Goal: Information Seeking & Learning: Learn about a topic

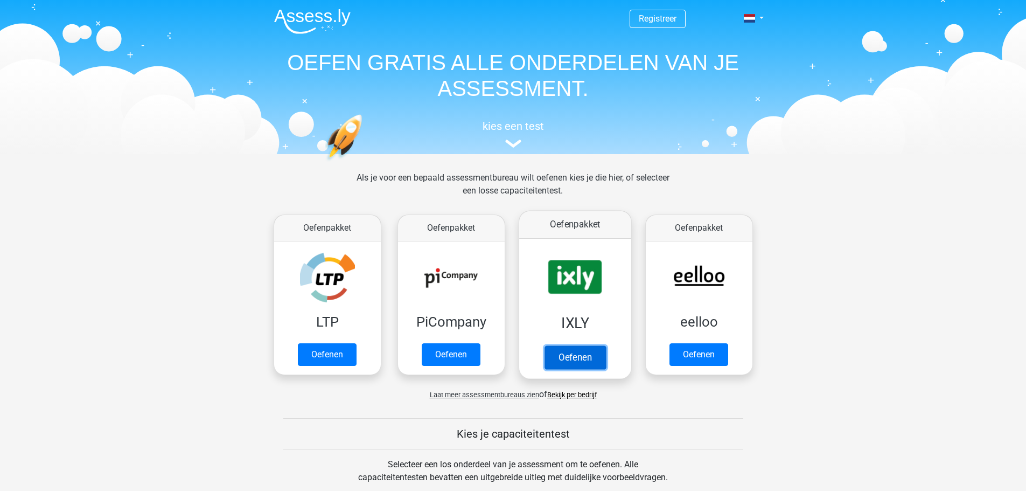
click at [572, 345] on link "Oefenen" at bounding box center [574, 357] width 61 height 24
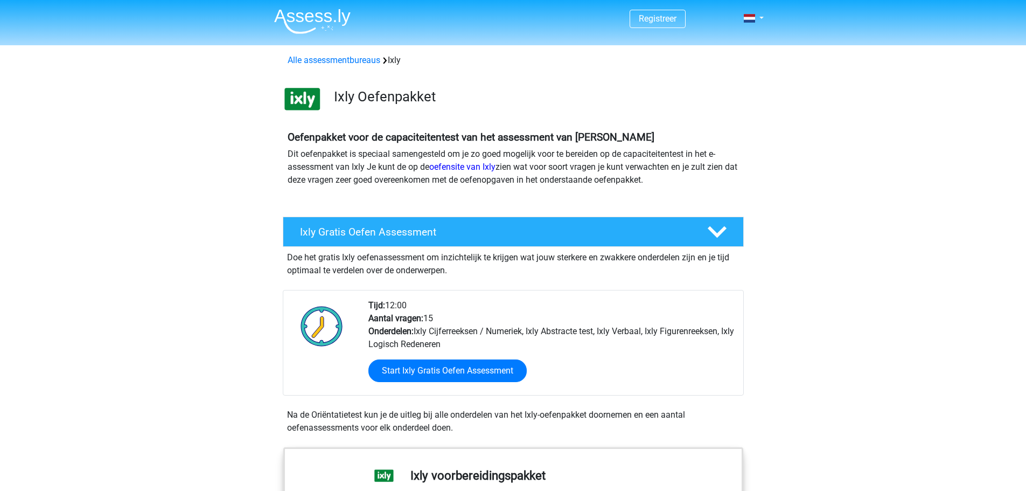
scroll to position [108, 0]
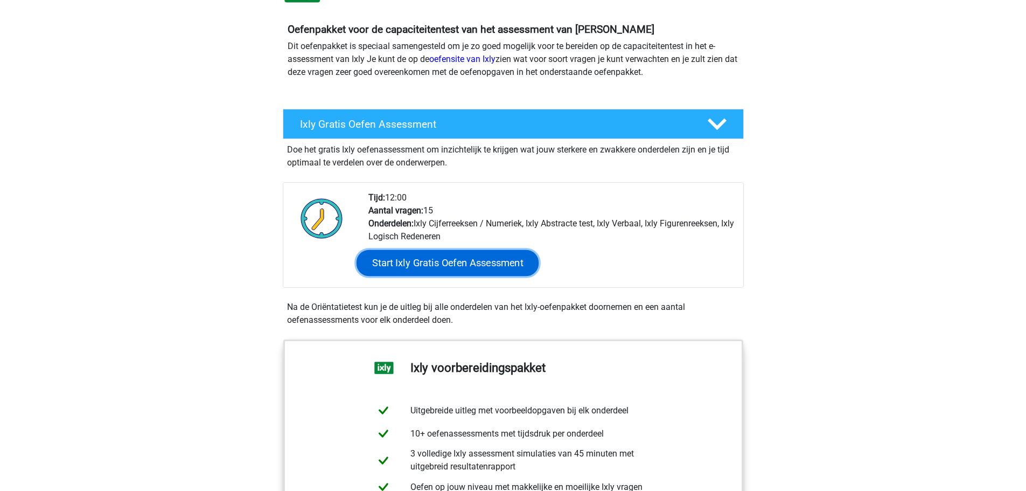
click at [439, 262] on link "Start Ixly Gratis Oefen Assessment" at bounding box center [447, 263] width 182 height 26
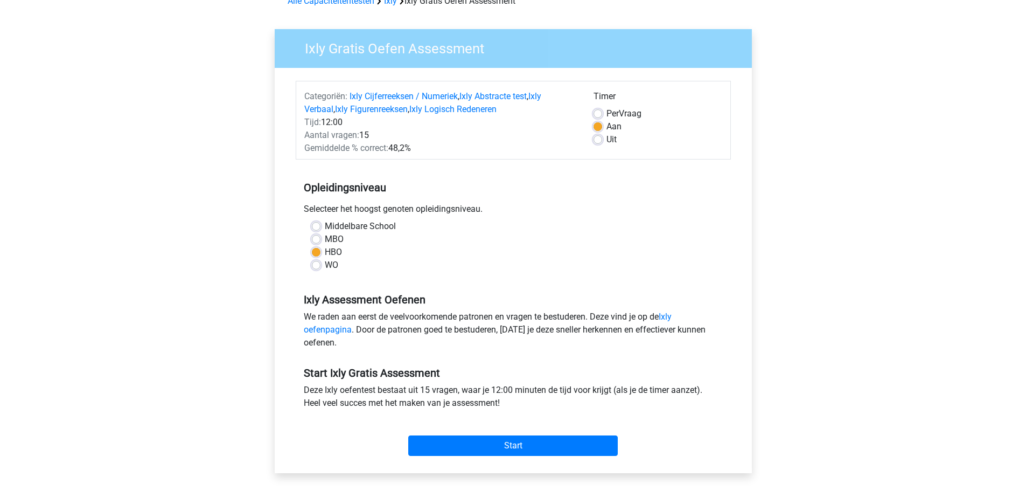
scroll to position [162, 0]
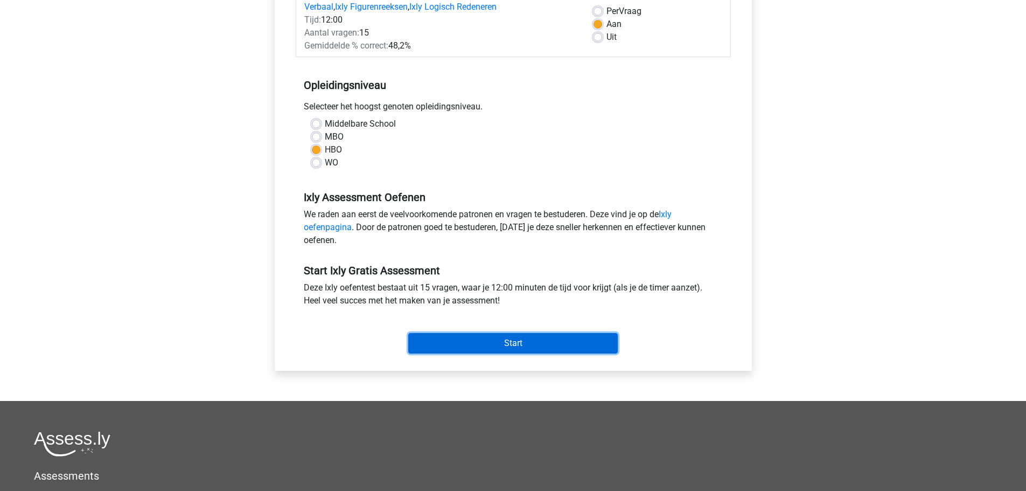
click at [488, 343] on input "Start" at bounding box center [513, 343] width 210 height 20
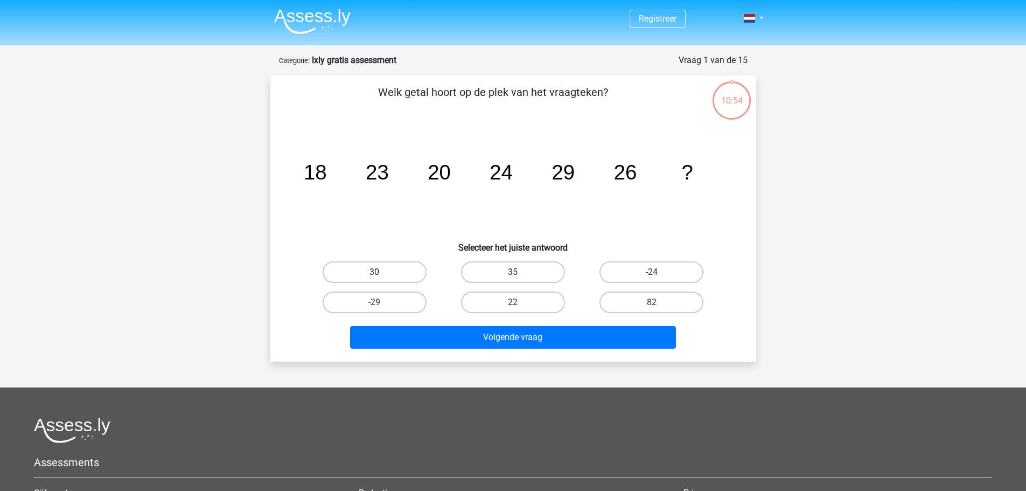
click at [363, 266] on label "30" at bounding box center [375, 272] width 104 height 22
click at [374, 272] on input "30" at bounding box center [377, 275] width 7 height 7
radio input "true"
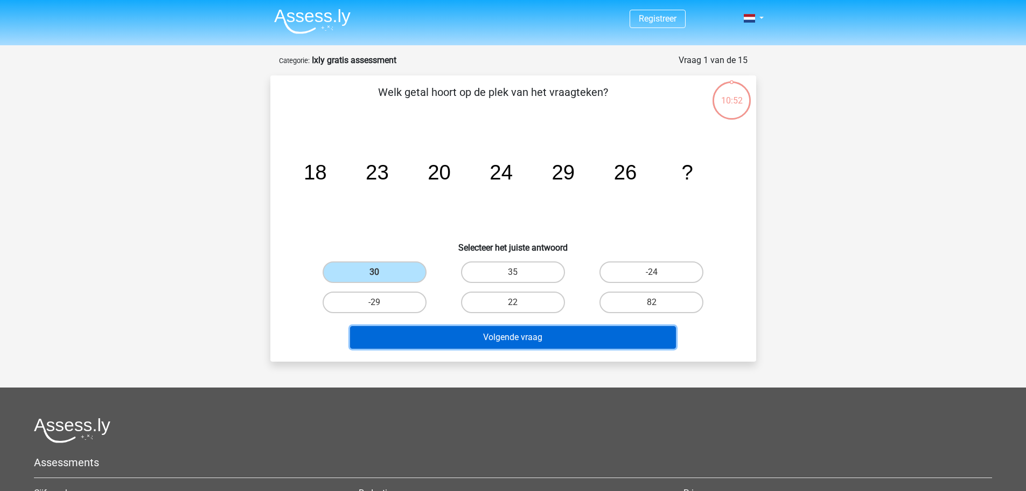
click at [539, 338] on button "Volgende vraag" at bounding box center [513, 337] width 326 height 23
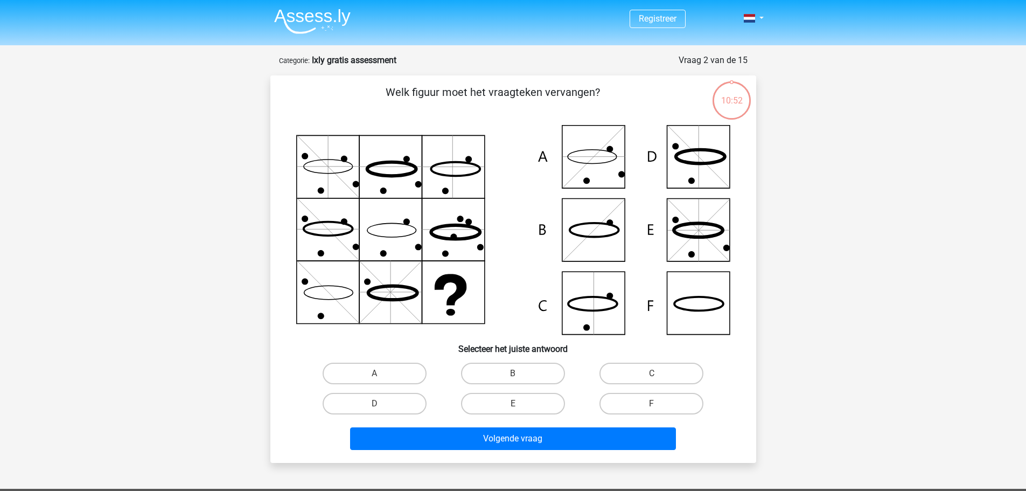
scroll to position [54, 0]
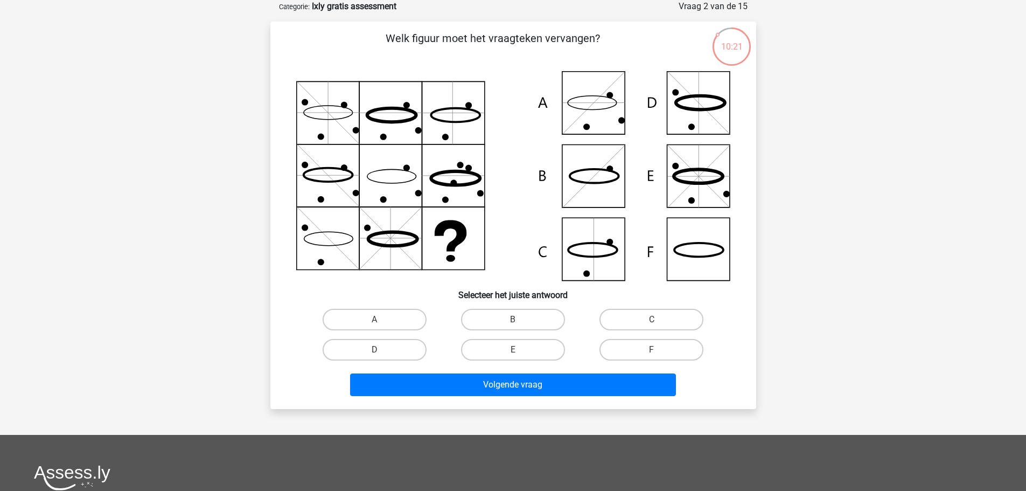
click at [715, 254] on icon at bounding box center [698, 250] width 49 height 14
click at [636, 353] on label "F" at bounding box center [652, 350] width 104 height 22
click at [652, 353] on input "F" at bounding box center [655, 353] width 7 height 7
radio input "true"
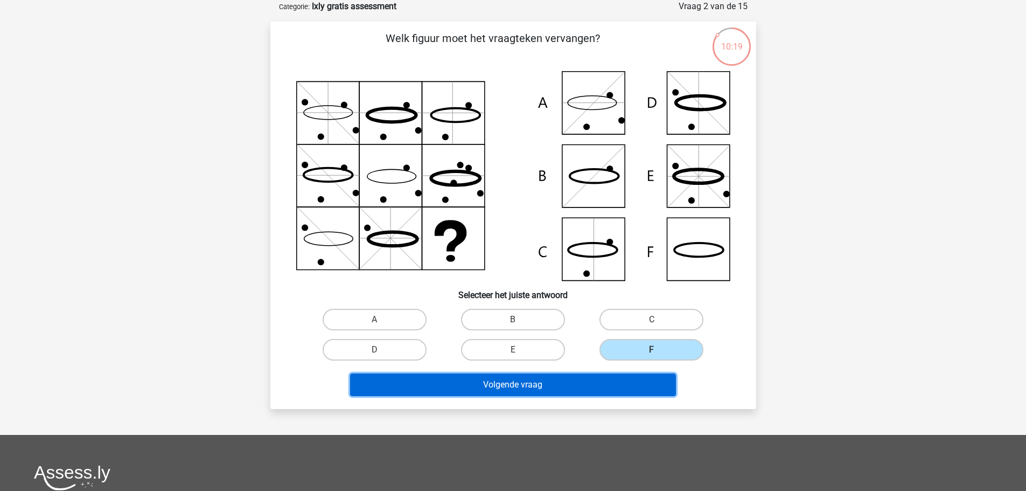
click at [574, 383] on button "Volgende vraag" at bounding box center [513, 384] width 326 height 23
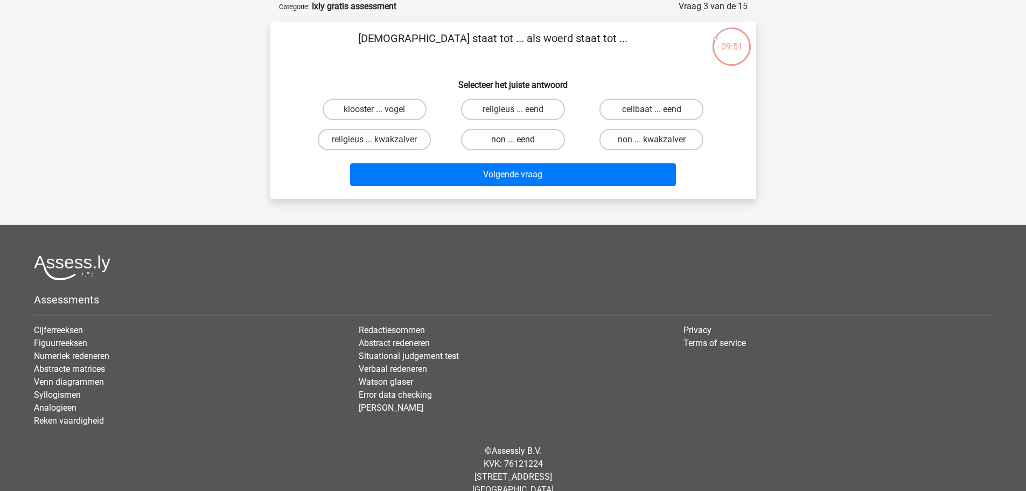
click at [499, 140] on label "non ... eend" at bounding box center [513, 140] width 104 height 22
click at [513, 140] on input "non ... eend" at bounding box center [516, 143] width 7 height 7
radio input "true"
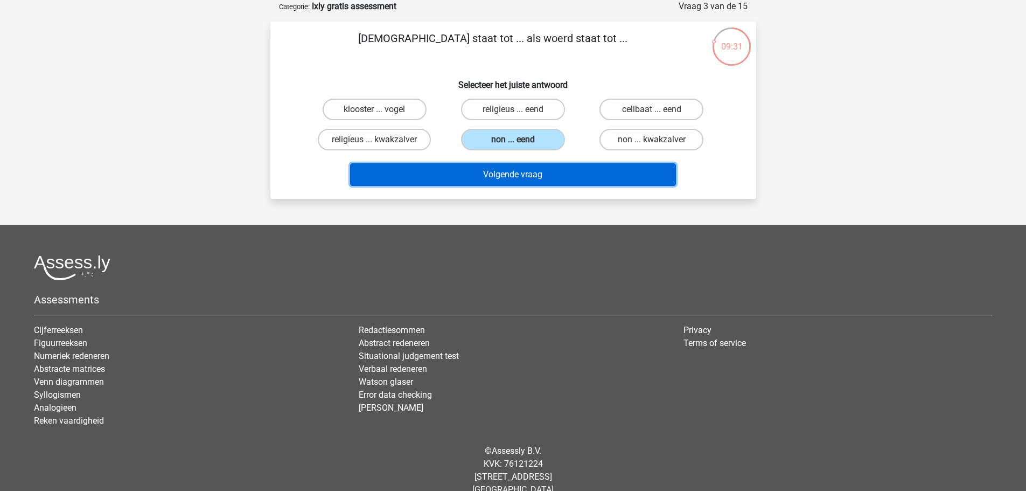
click at [492, 172] on button "Volgende vraag" at bounding box center [513, 174] width 326 height 23
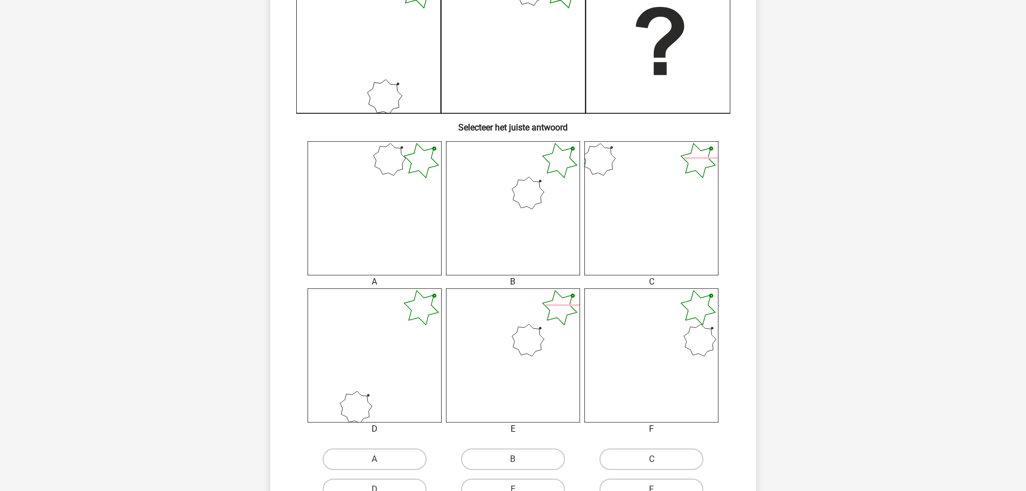
scroll to position [431, 0]
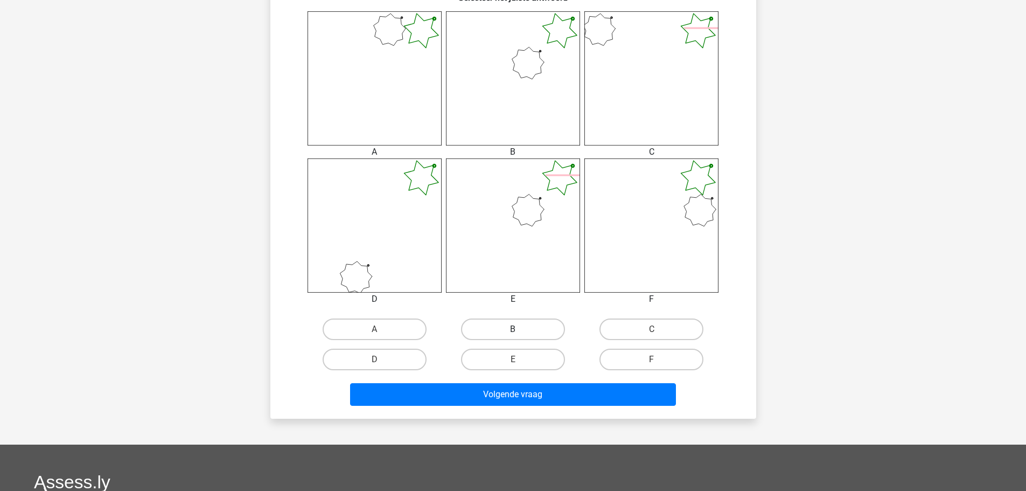
click at [524, 333] on label "B" at bounding box center [513, 329] width 104 height 22
click at [520, 333] on input "B" at bounding box center [516, 332] width 7 height 7
radio input "true"
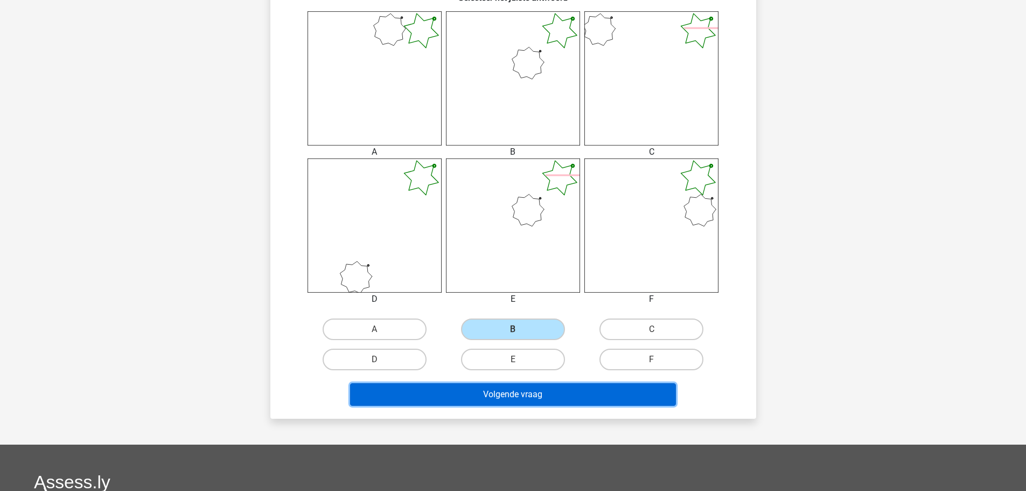
click at [533, 402] on button "Volgende vraag" at bounding box center [513, 394] width 326 height 23
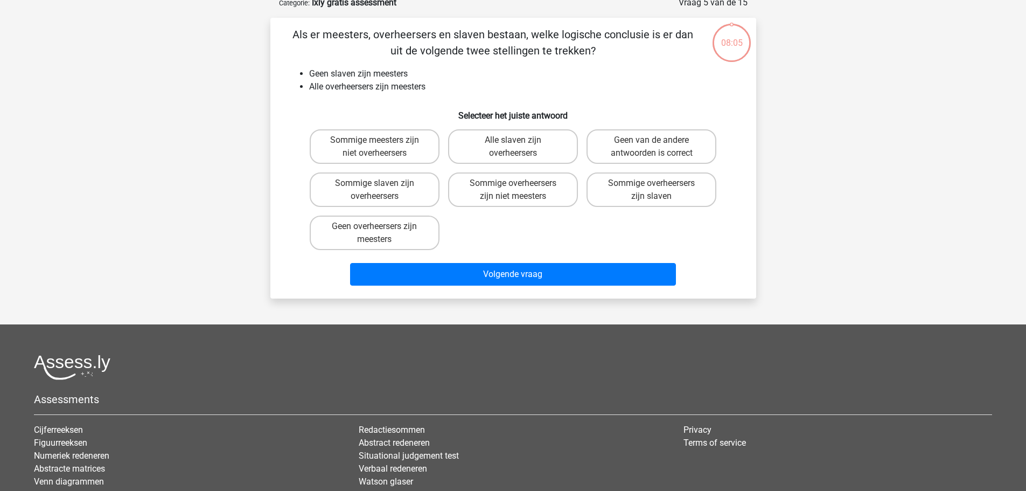
scroll to position [54, 0]
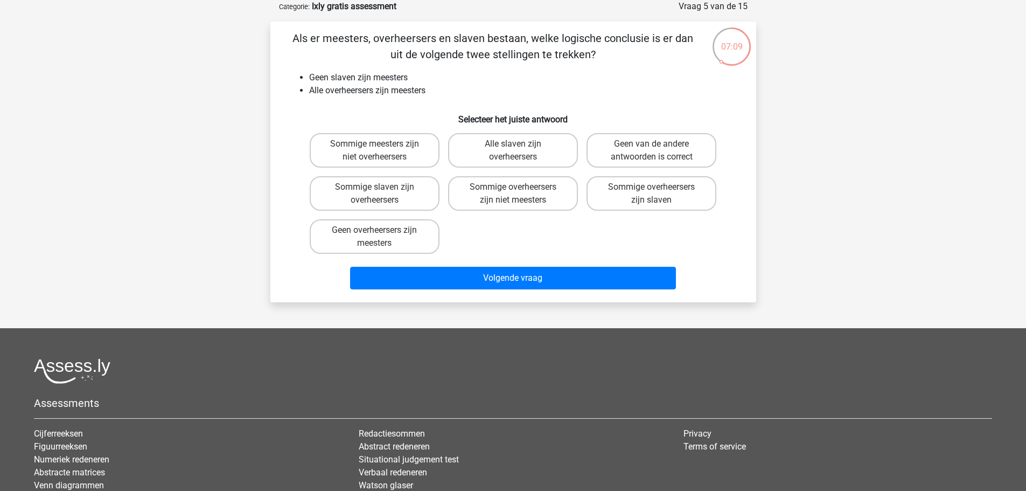
click at [378, 147] on input "Sommige meesters zijn niet overheersers" at bounding box center [377, 147] width 7 height 7
radio input "true"
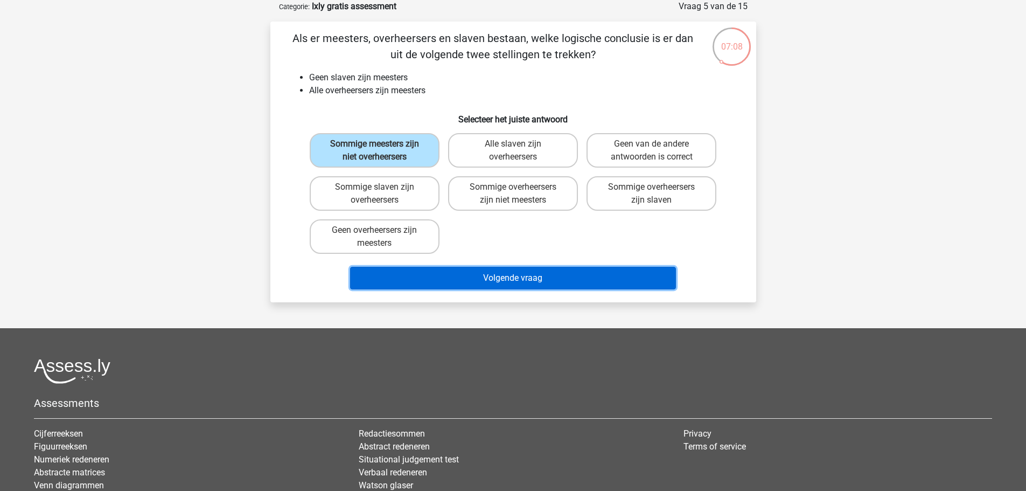
click at [508, 280] on button "Volgende vraag" at bounding box center [513, 278] width 326 height 23
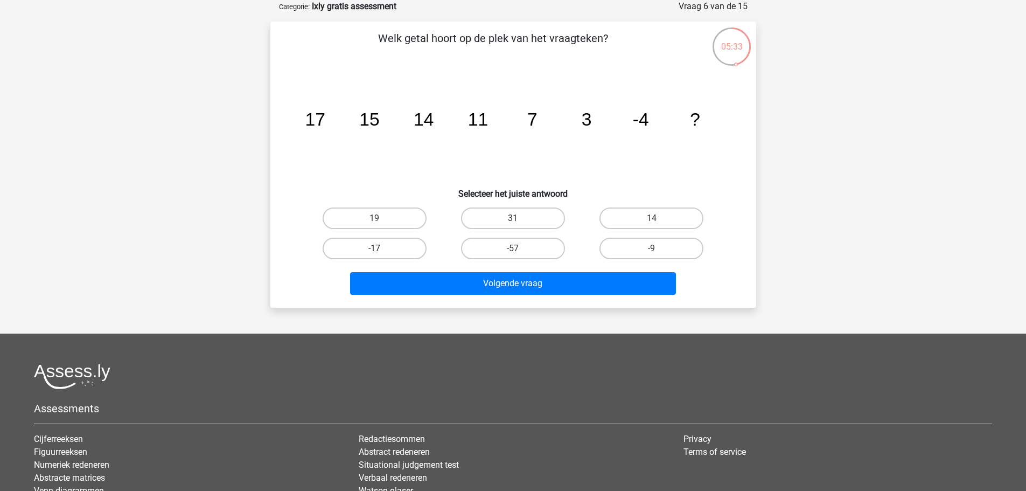
click at [393, 245] on label "-17" at bounding box center [375, 249] width 104 height 22
click at [381, 248] on input "-17" at bounding box center [377, 251] width 7 height 7
radio input "true"
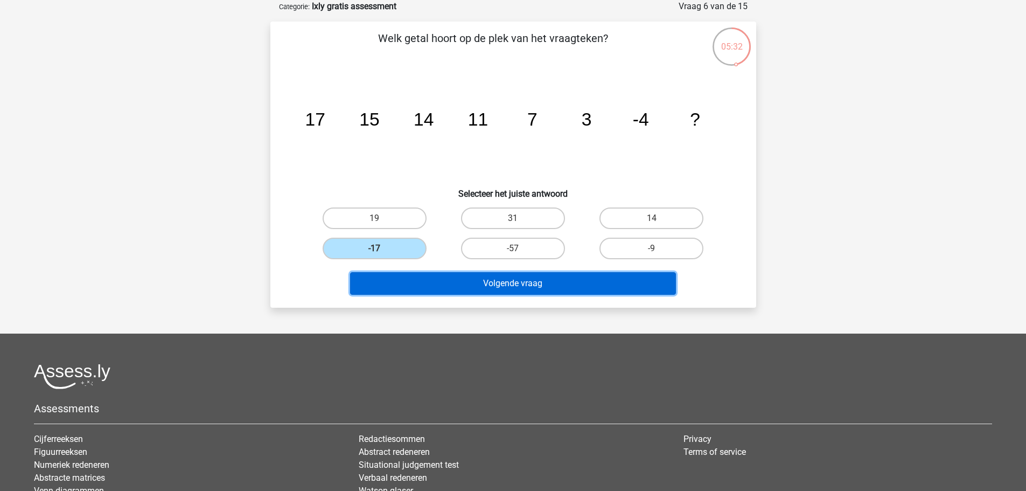
click at [495, 281] on button "Volgende vraag" at bounding box center [513, 283] width 326 height 23
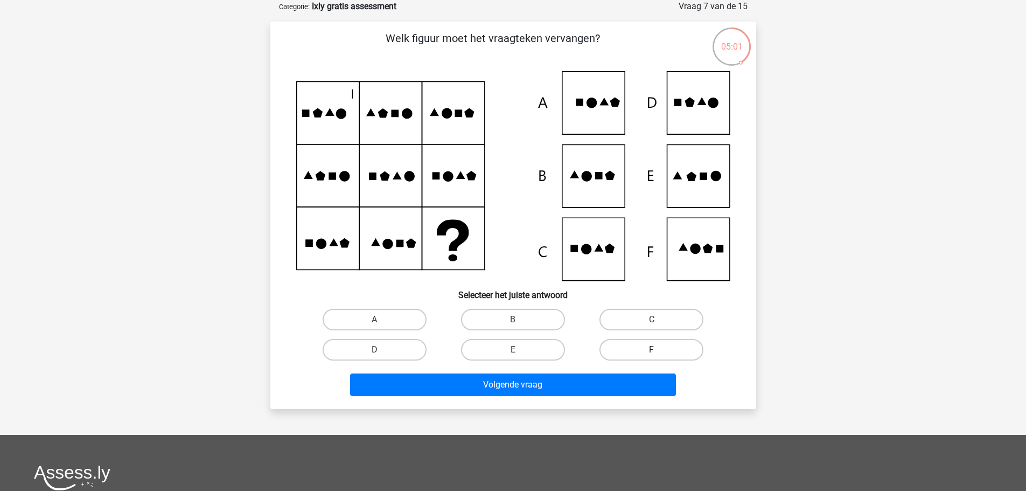
click at [647, 352] on label "F" at bounding box center [652, 350] width 104 height 22
click at [652, 352] on input "F" at bounding box center [655, 353] width 7 height 7
radio input "true"
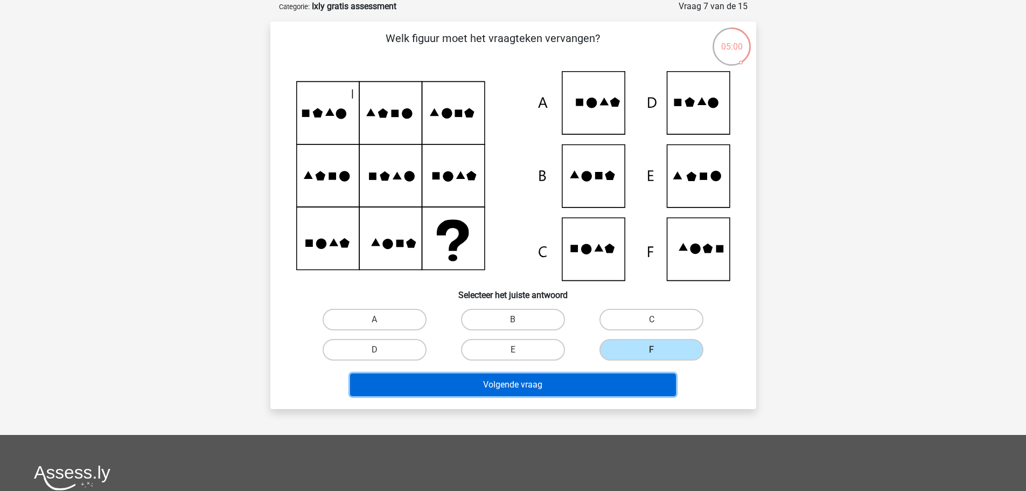
click at [490, 386] on button "Volgende vraag" at bounding box center [513, 384] width 326 height 23
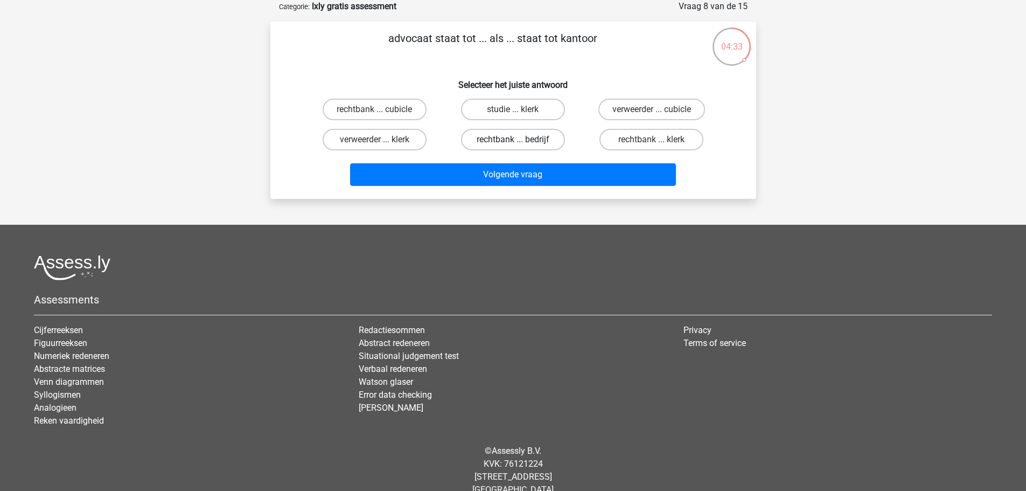
click at [498, 143] on label "rechtbank ... bedrijf" at bounding box center [513, 140] width 104 height 22
click at [513, 143] on input "rechtbank ... bedrijf" at bounding box center [516, 143] width 7 height 7
radio input "true"
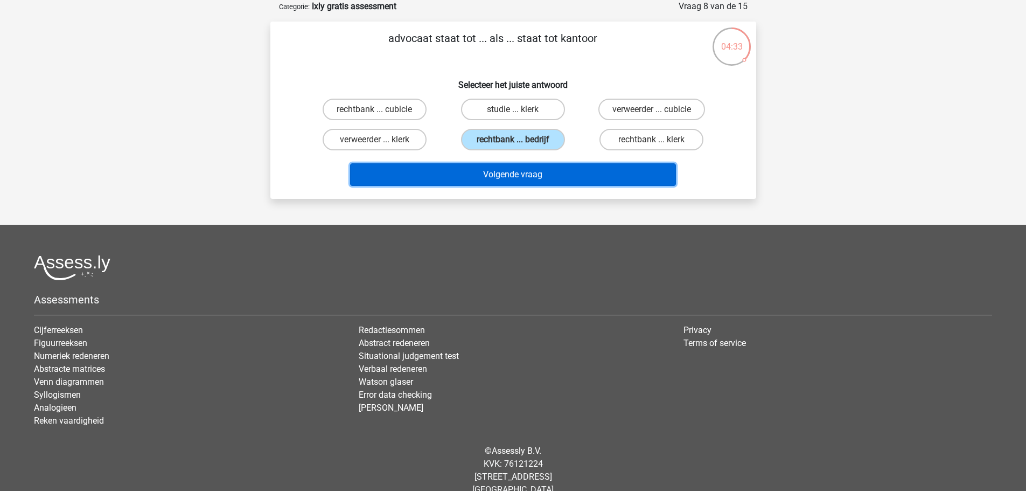
click at [511, 171] on button "Volgende vraag" at bounding box center [513, 174] width 326 height 23
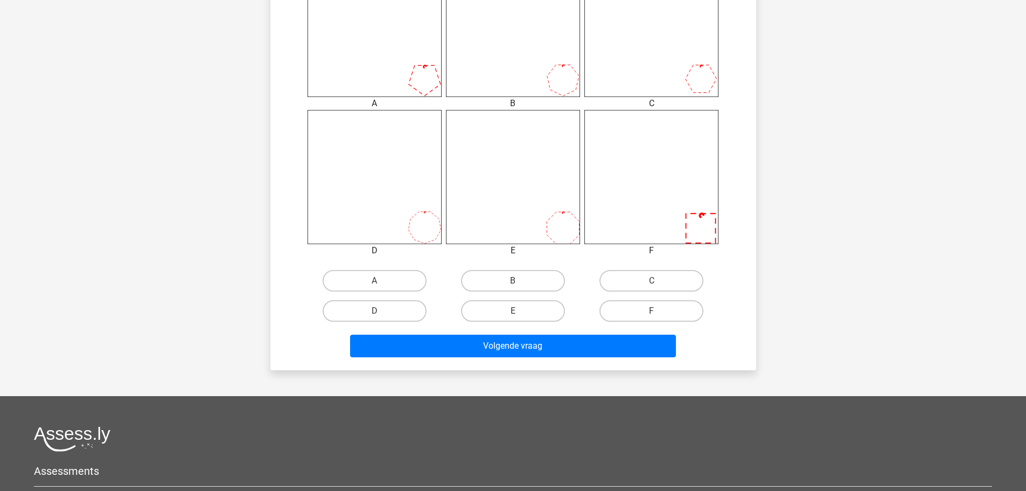
scroll to position [485, 0]
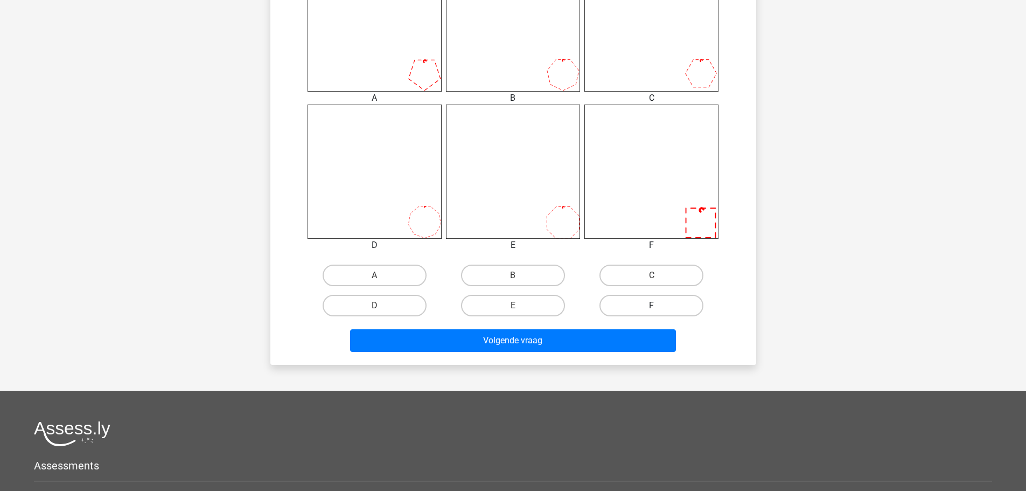
click at [658, 304] on label "F" at bounding box center [652, 306] width 104 height 22
click at [658, 305] on input "F" at bounding box center [655, 308] width 7 height 7
radio input "true"
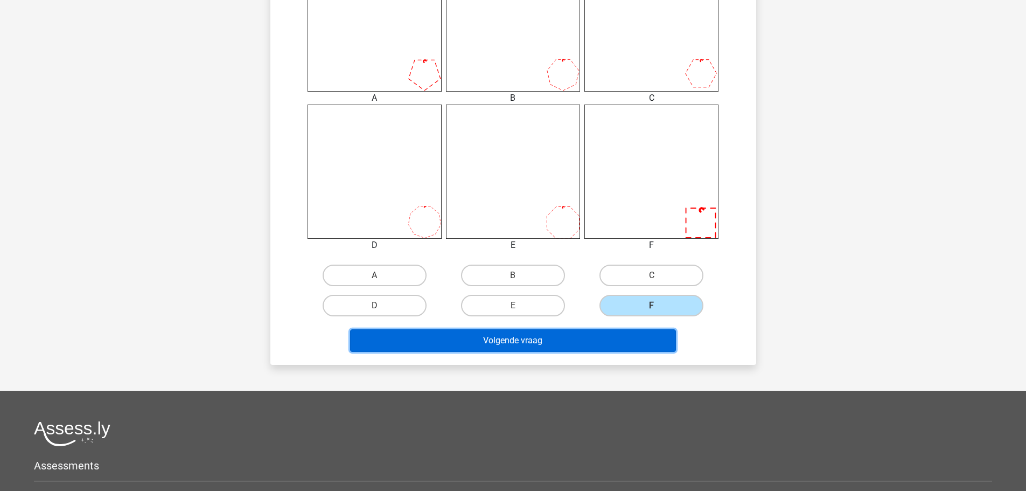
click at [502, 342] on button "Volgende vraag" at bounding box center [513, 340] width 326 height 23
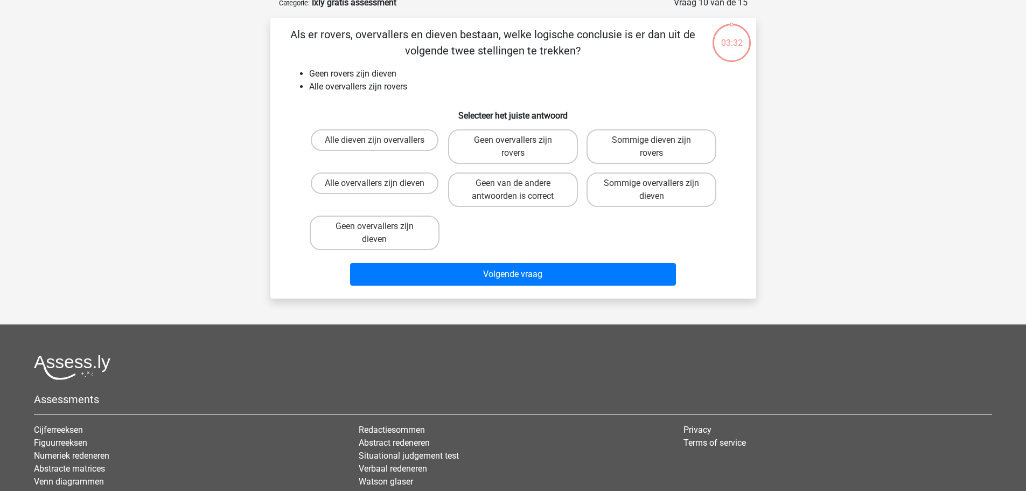
scroll to position [54, 0]
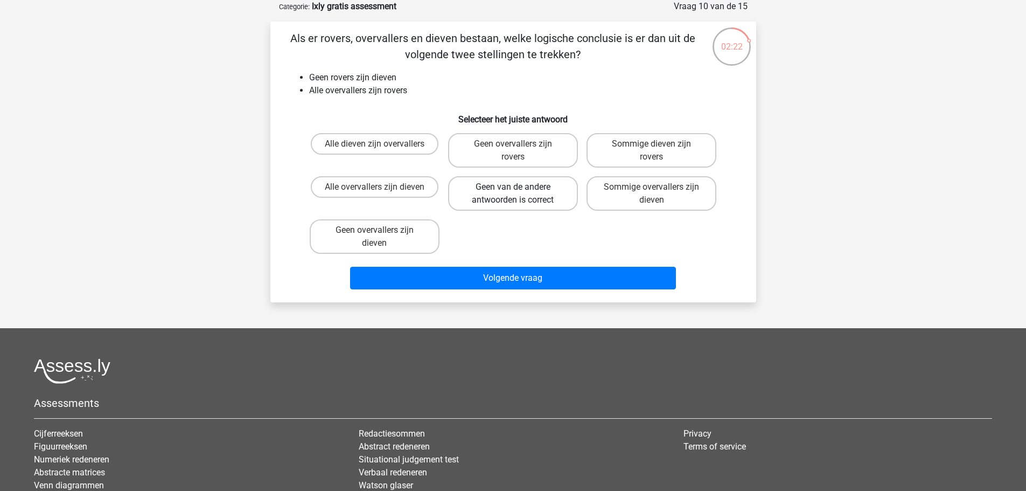
click at [515, 185] on label "Geen van de andere antwoorden is correct" at bounding box center [513, 193] width 130 height 34
click at [515, 187] on input "Geen van de andere antwoorden is correct" at bounding box center [516, 190] width 7 height 7
radio input "true"
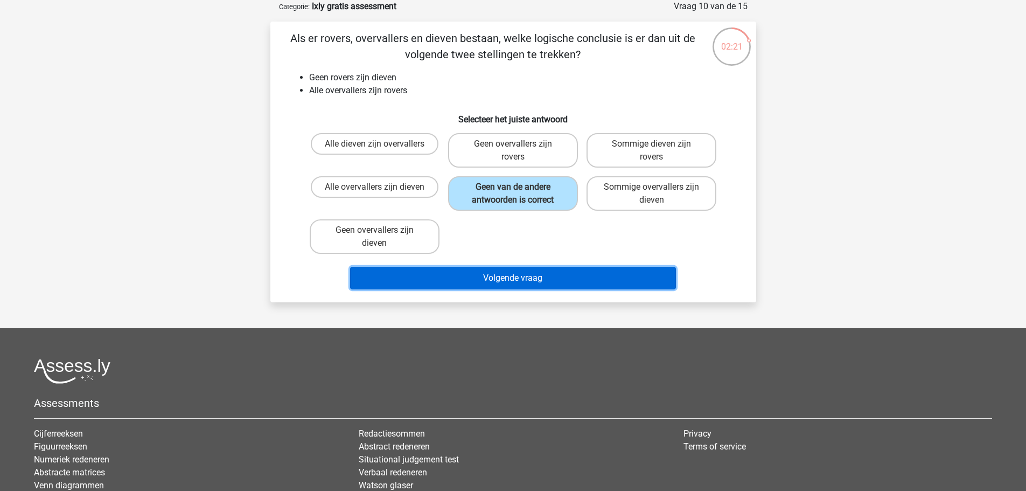
click at [506, 275] on button "Volgende vraag" at bounding box center [513, 278] width 326 height 23
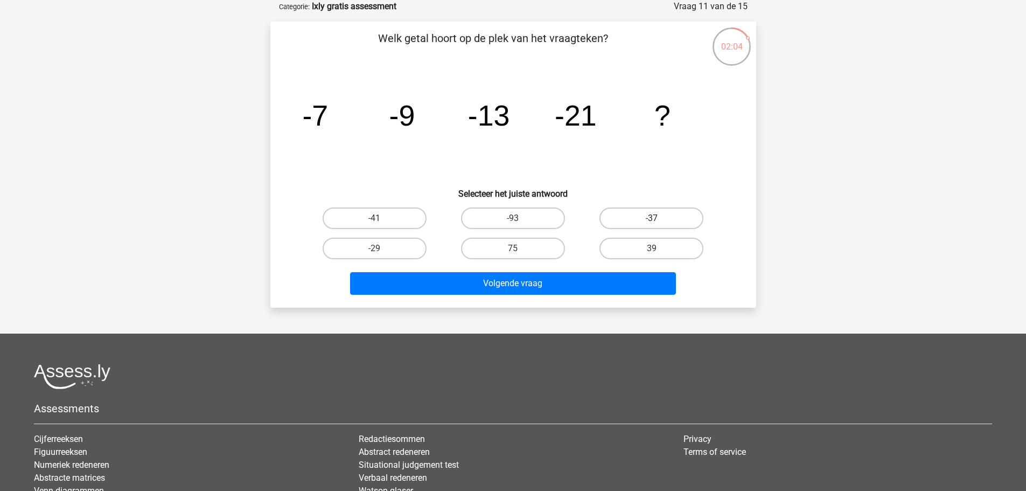
click at [659, 219] on label "-37" at bounding box center [652, 218] width 104 height 22
click at [659, 219] on input "-37" at bounding box center [655, 221] width 7 height 7
radio input "true"
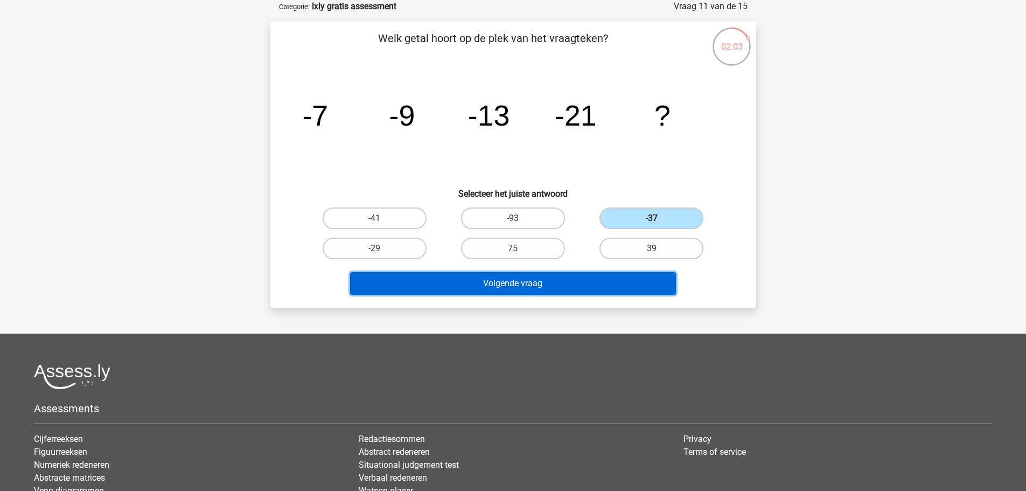
click at [520, 281] on button "Volgende vraag" at bounding box center [513, 283] width 326 height 23
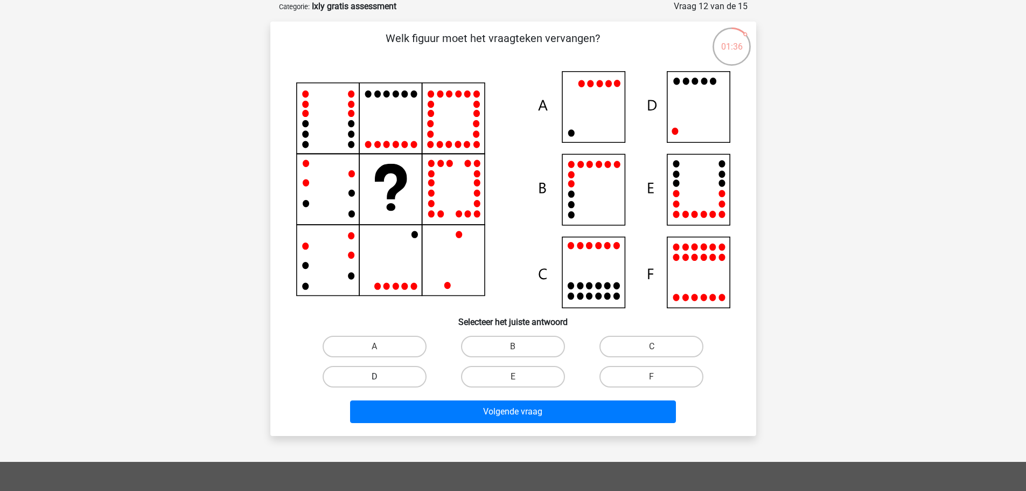
click at [369, 377] on label "D" at bounding box center [375, 377] width 104 height 22
click at [374, 377] on input "D" at bounding box center [377, 380] width 7 height 7
radio input "true"
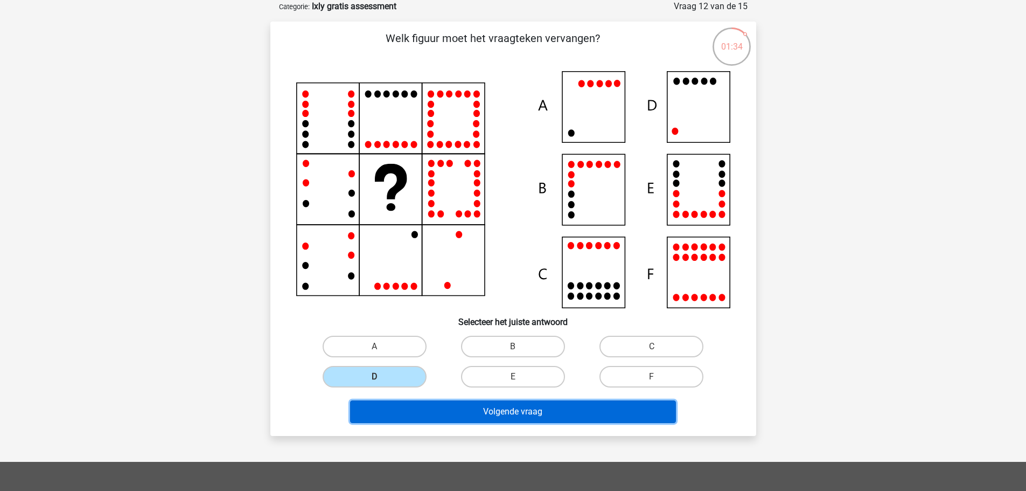
click at [519, 413] on button "Volgende vraag" at bounding box center [513, 411] width 326 height 23
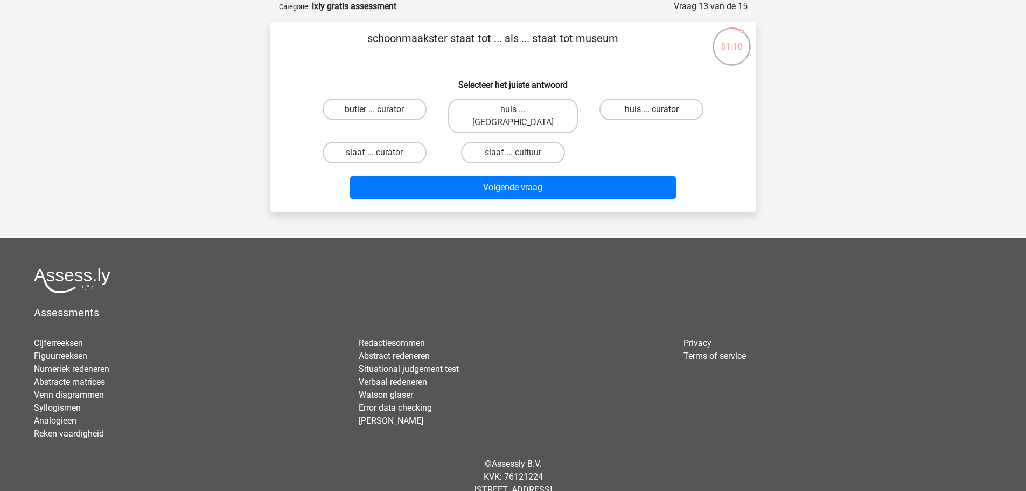
click at [645, 110] on label "huis ... curator" at bounding box center [652, 110] width 104 height 22
click at [652, 110] on input "huis ... curator" at bounding box center [655, 112] width 7 height 7
radio input "true"
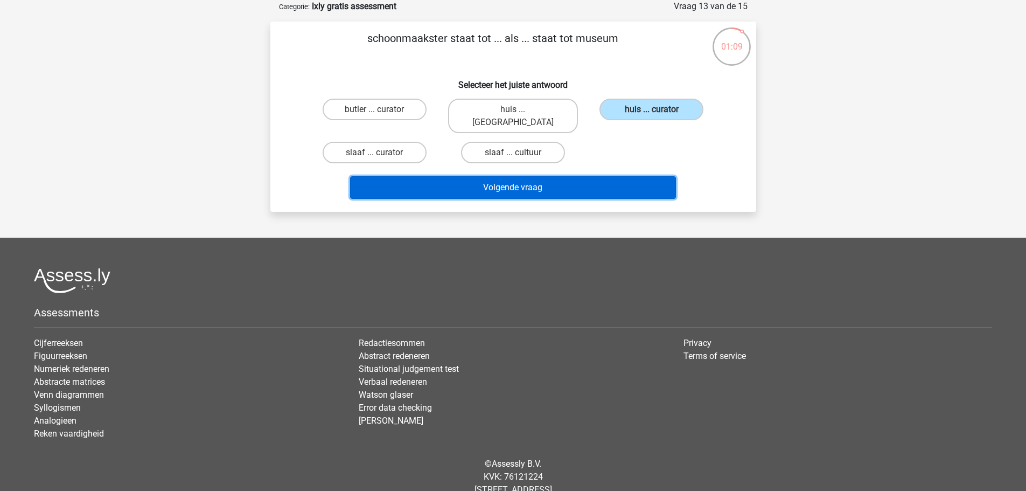
click at [543, 177] on button "Volgende vraag" at bounding box center [513, 187] width 326 height 23
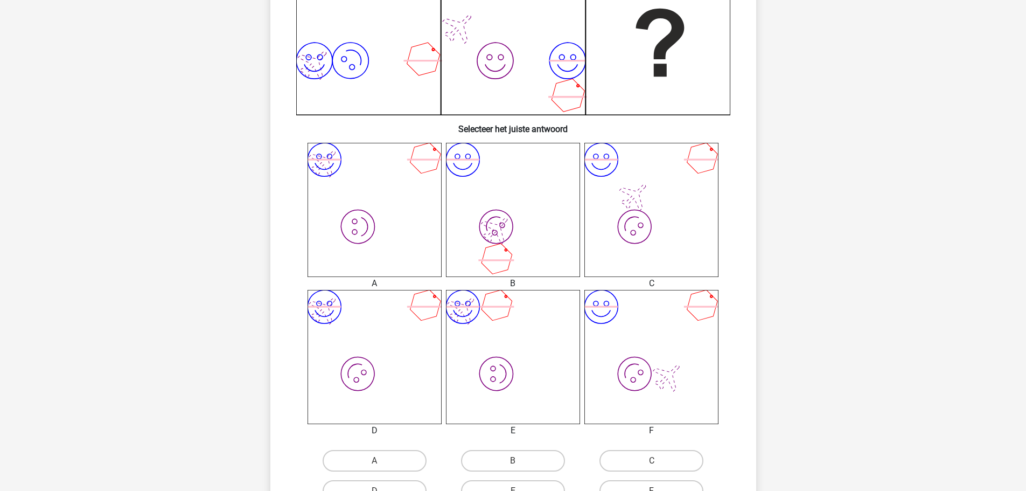
scroll to position [323, 0]
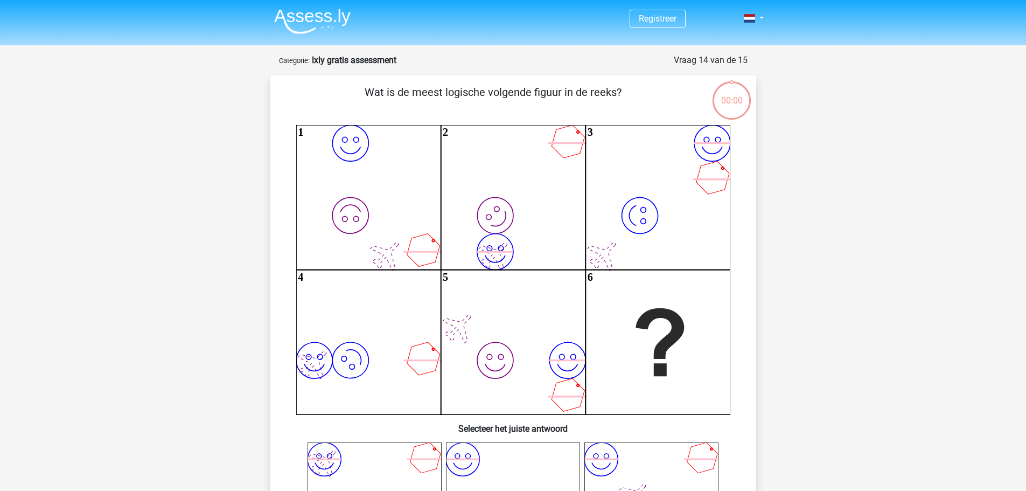
scroll to position [323, 0]
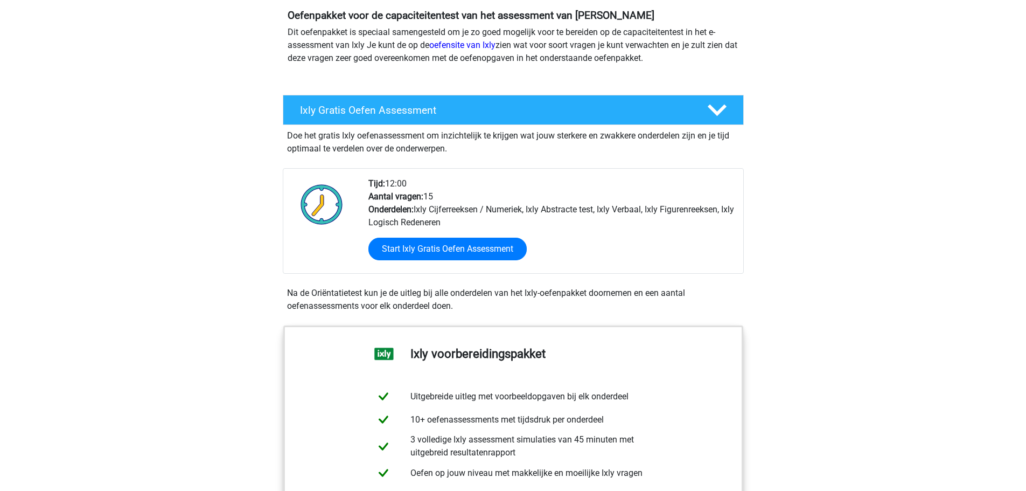
scroll to position [215, 0]
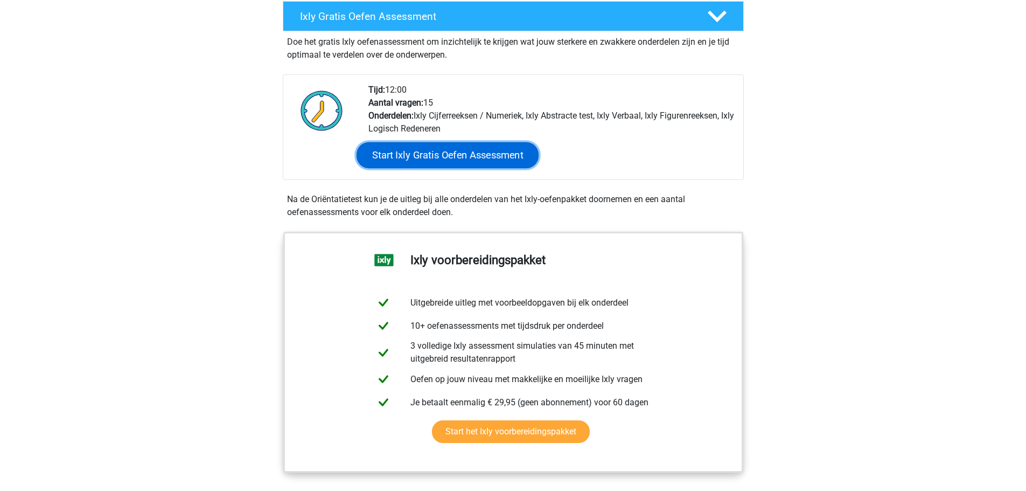
click at [458, 165] on link "Start Ixly Gratis Oefen Assessment" at bounding box center [447, 155] width 182 height 26
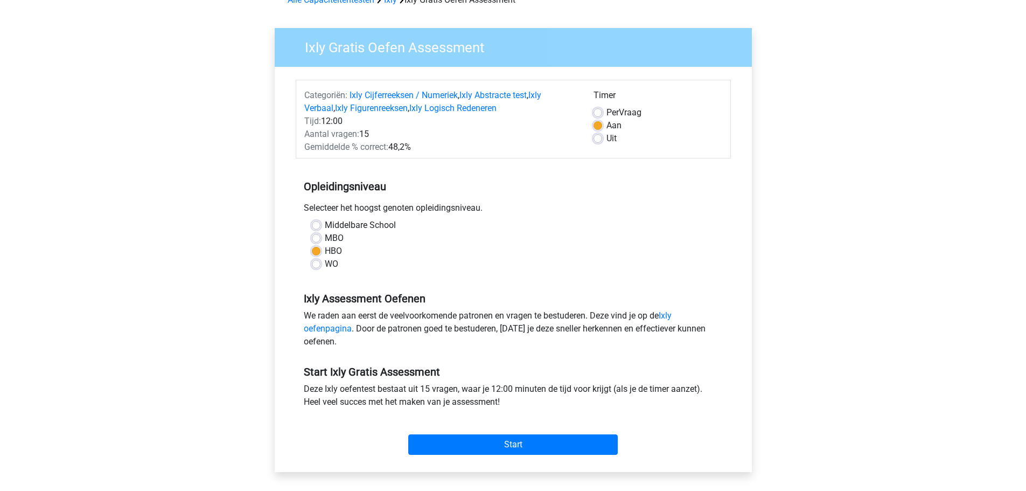
scroll to position [108, 0]
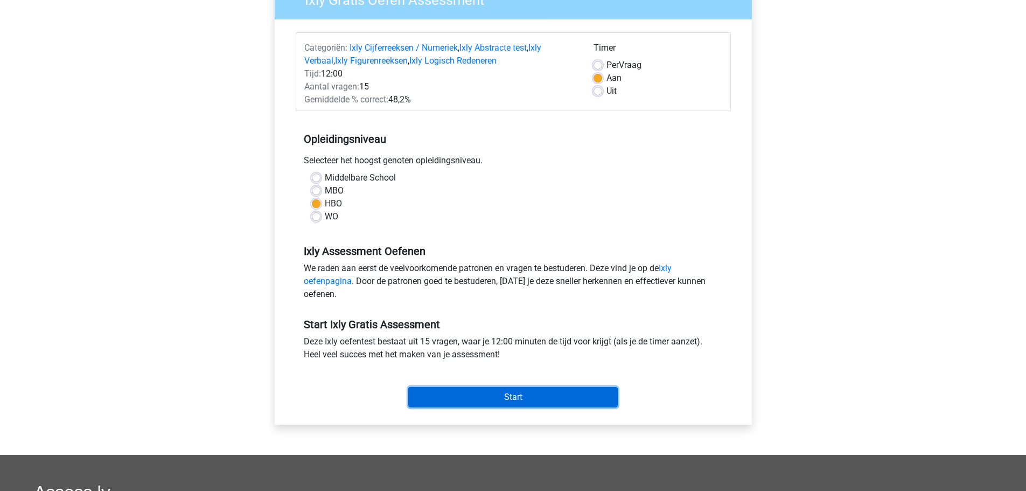
click at [547, 402] on input "Start" at bounding box center [513, 397] width 210 height 20
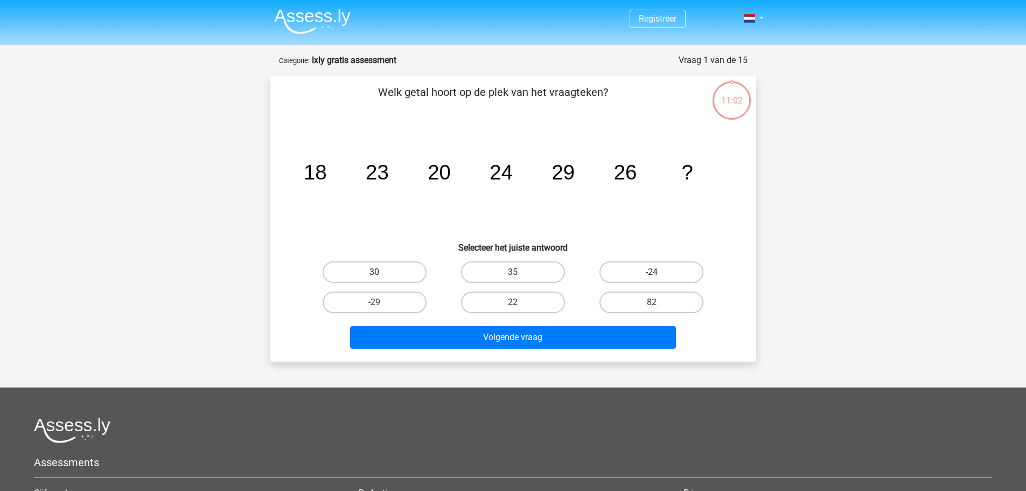
click at [387, 276] on label "30" at bounding box center [375, 272] width 104 height 22
click at [381, 276] on input "30" at bounding box center [377, 275] width 7 height 7
radio input "true"
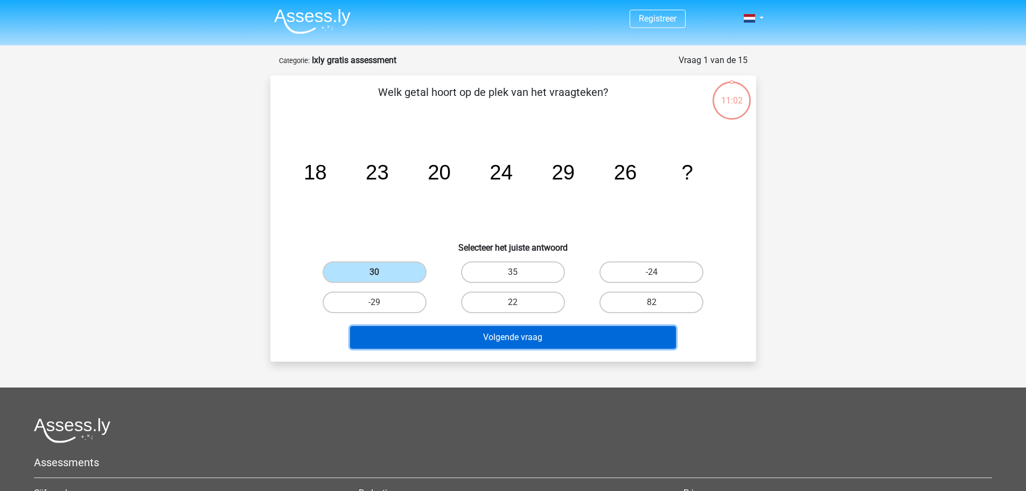
click at [488, 335] on button "Volgende vraag" at bounding box center [513, 337] width 326 height 23
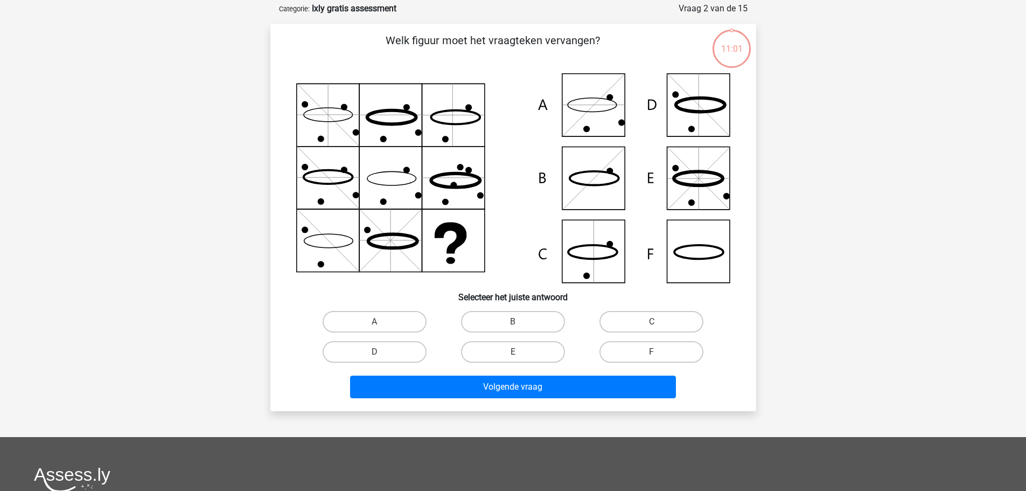
scroll to position [54, 0]
